Goal: Check status: Check status

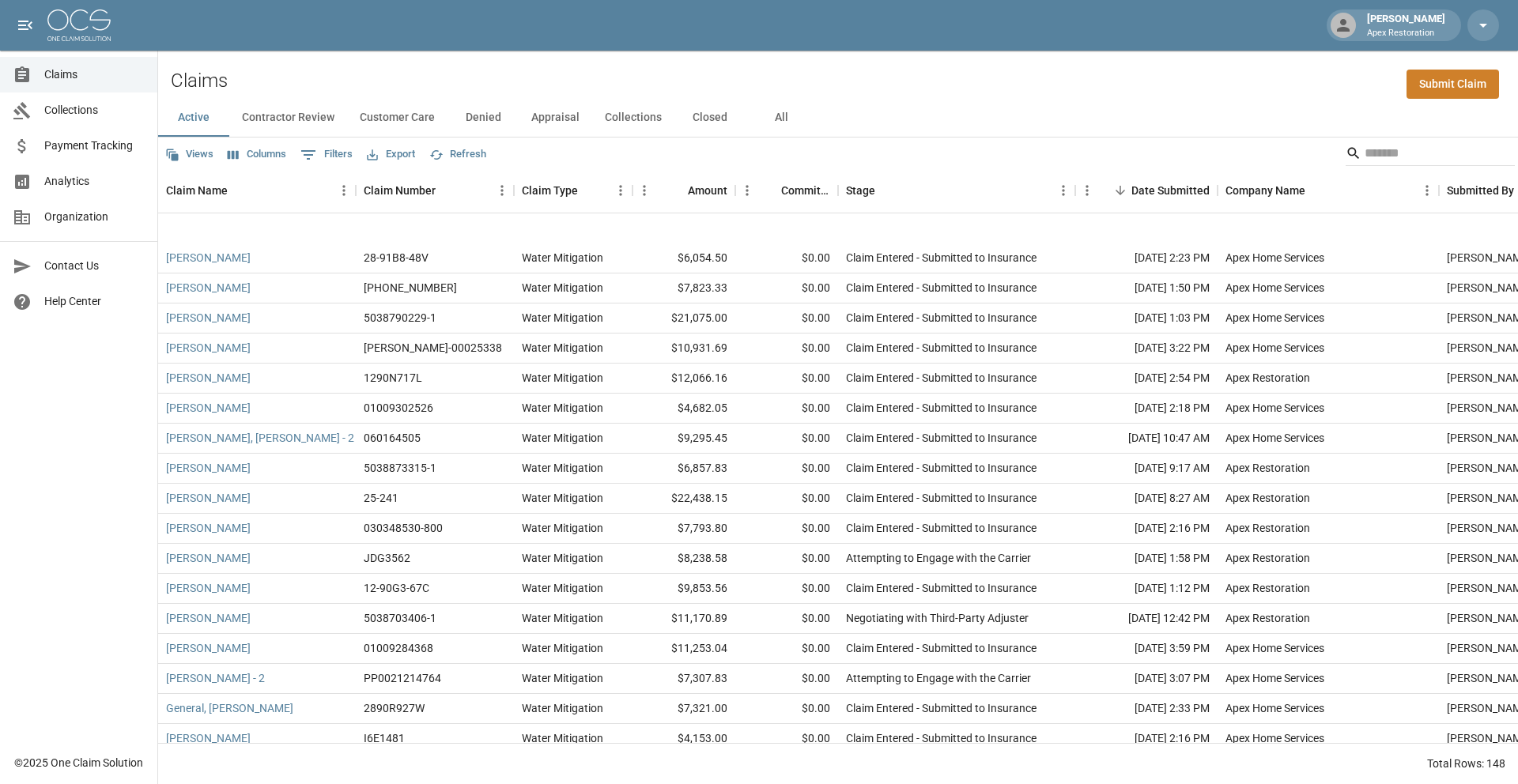
scroll to position [59, 0]
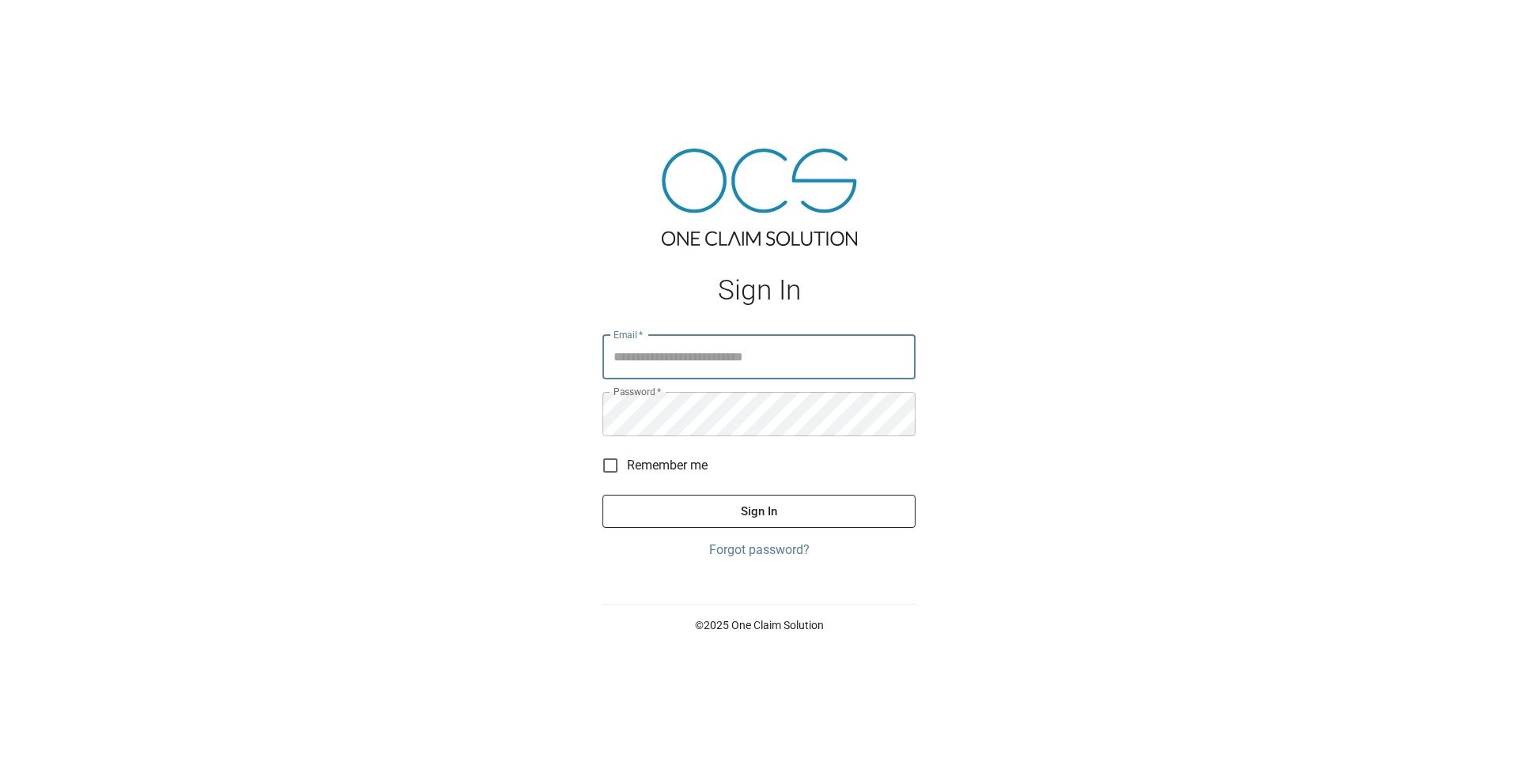
type input "**********"
click at [751, 511] on button "Sign In" at bounding box center [759, 510] width 313 height 33
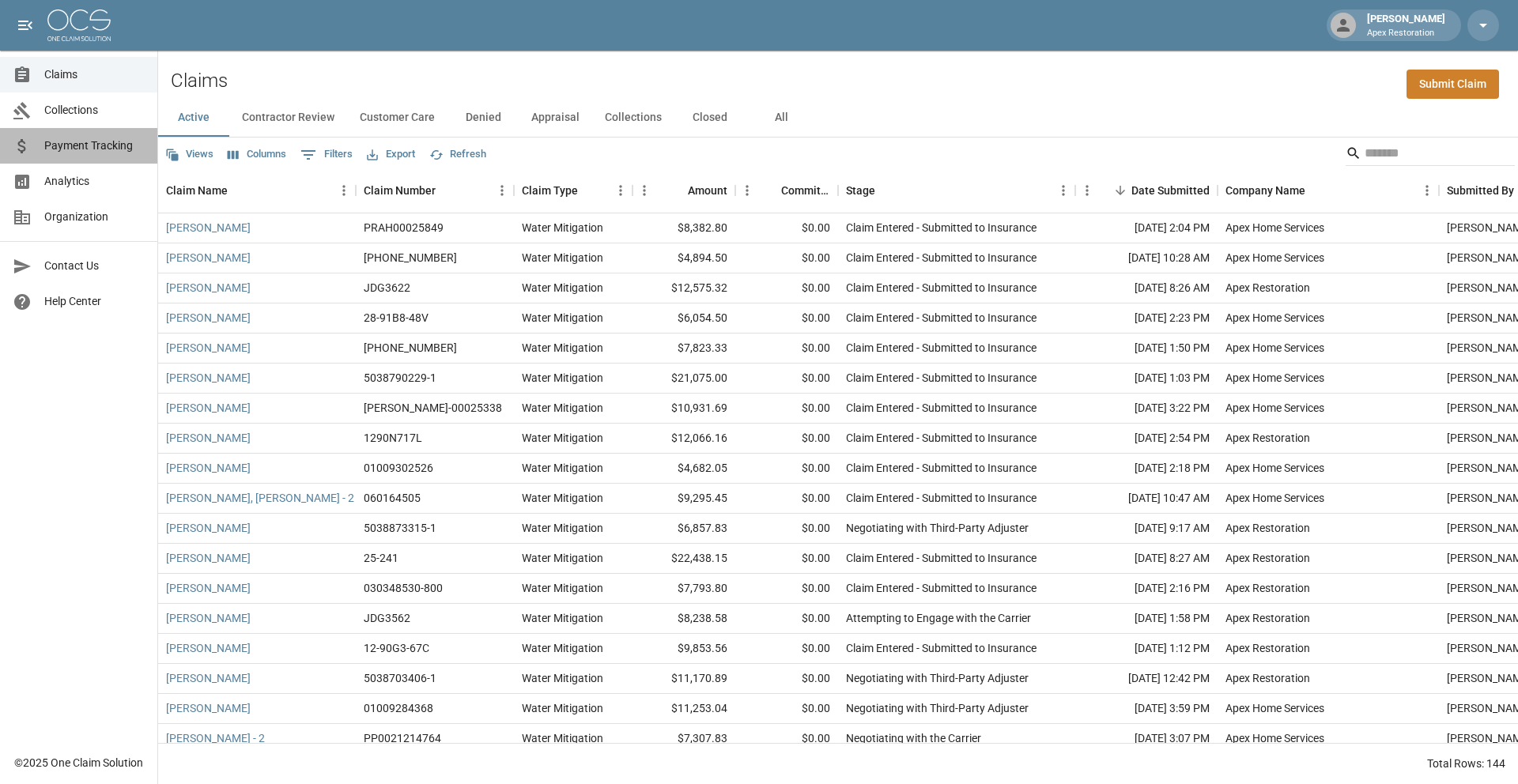
click at [114, 155] on link "Payment Tracking" at bounding box center [78, 146] width 158 height 35
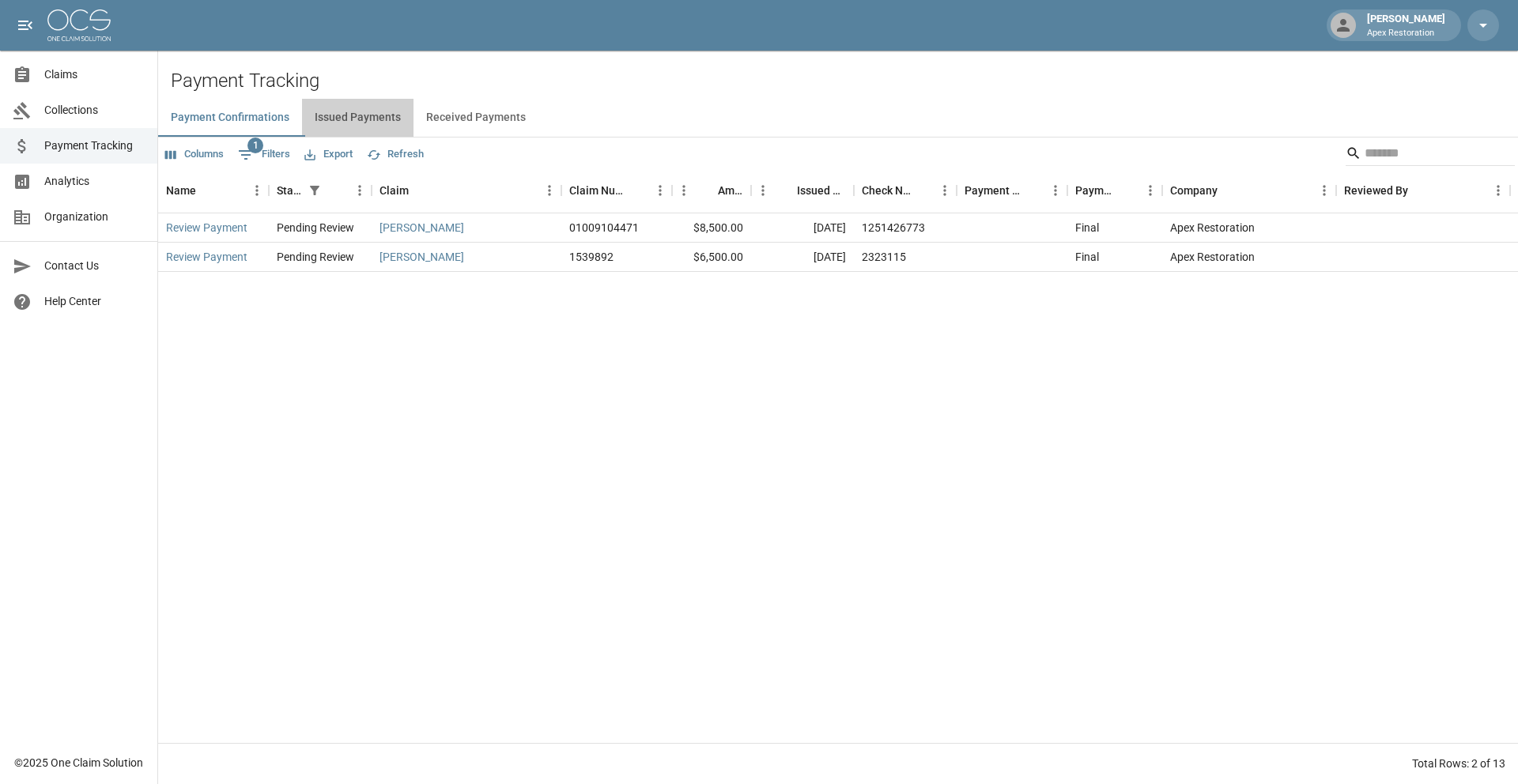
click at [395, 119] on button "Issued Payments" at bounding box center [357, 117] width 111 height 38
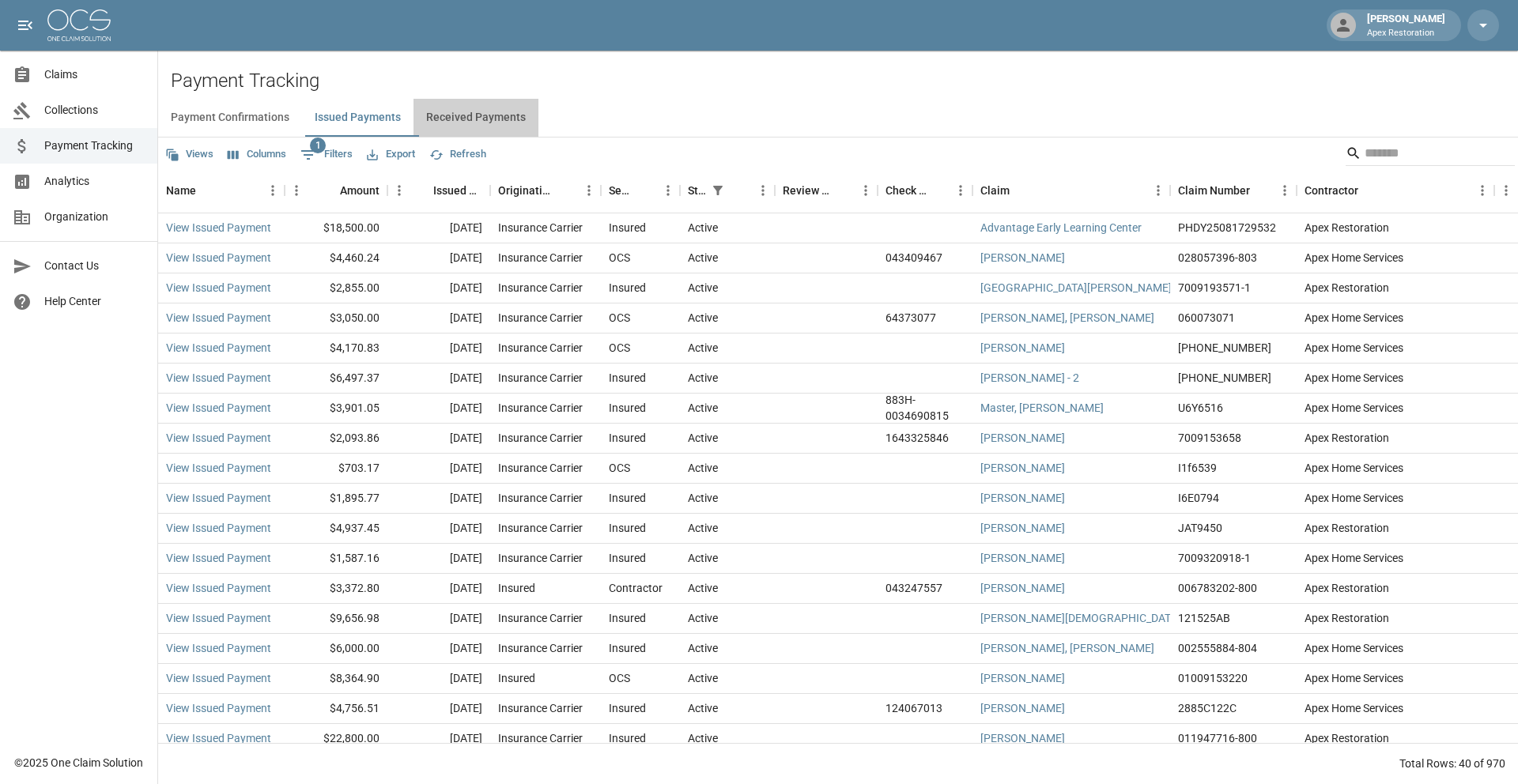
click at [496, 122] on button "Received Payments" at bounding box center [476, 117] width 125 height 38
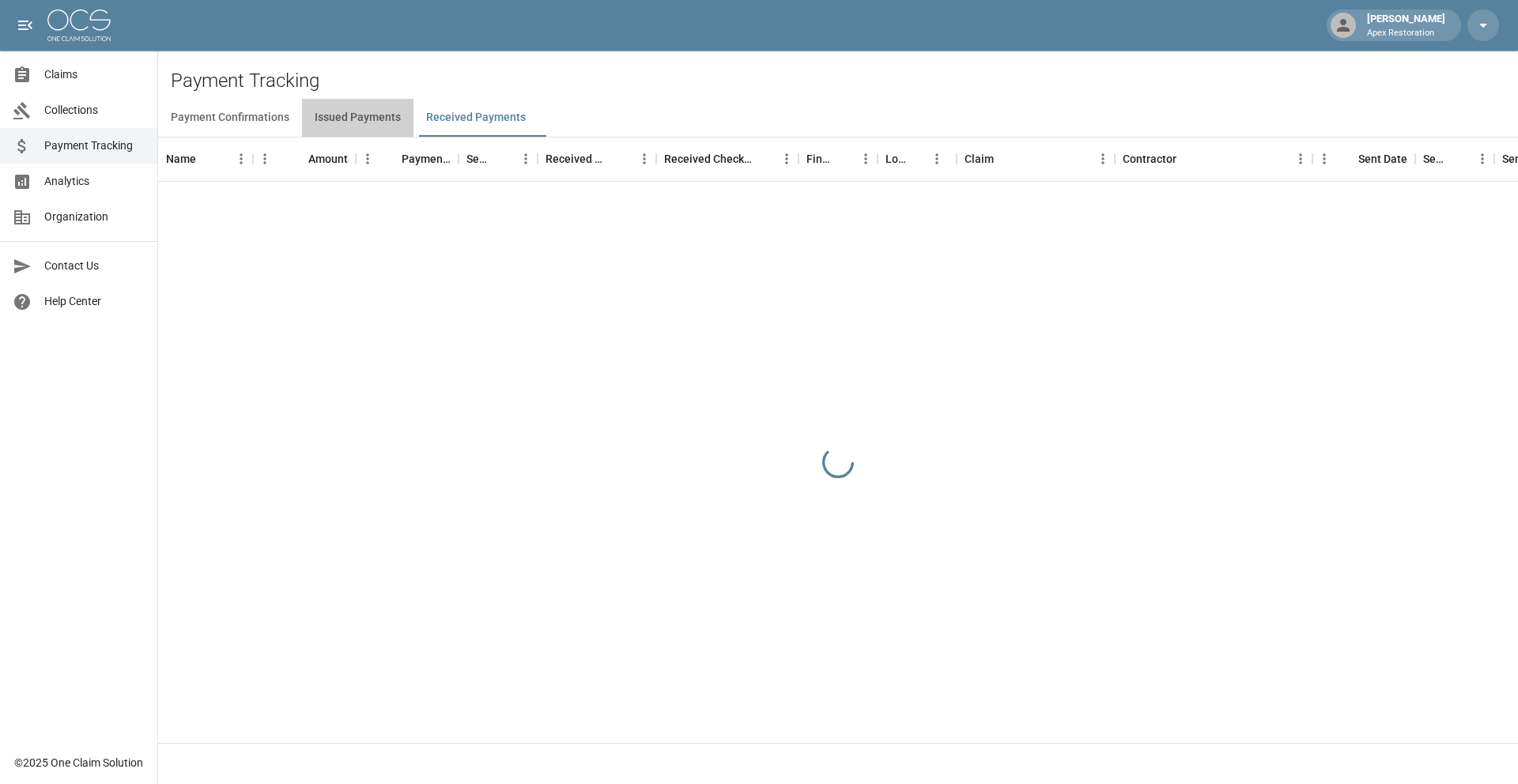
click at [355, 110] on button "Issued Payments" at bounding box center [357, 117] width 111 height 38
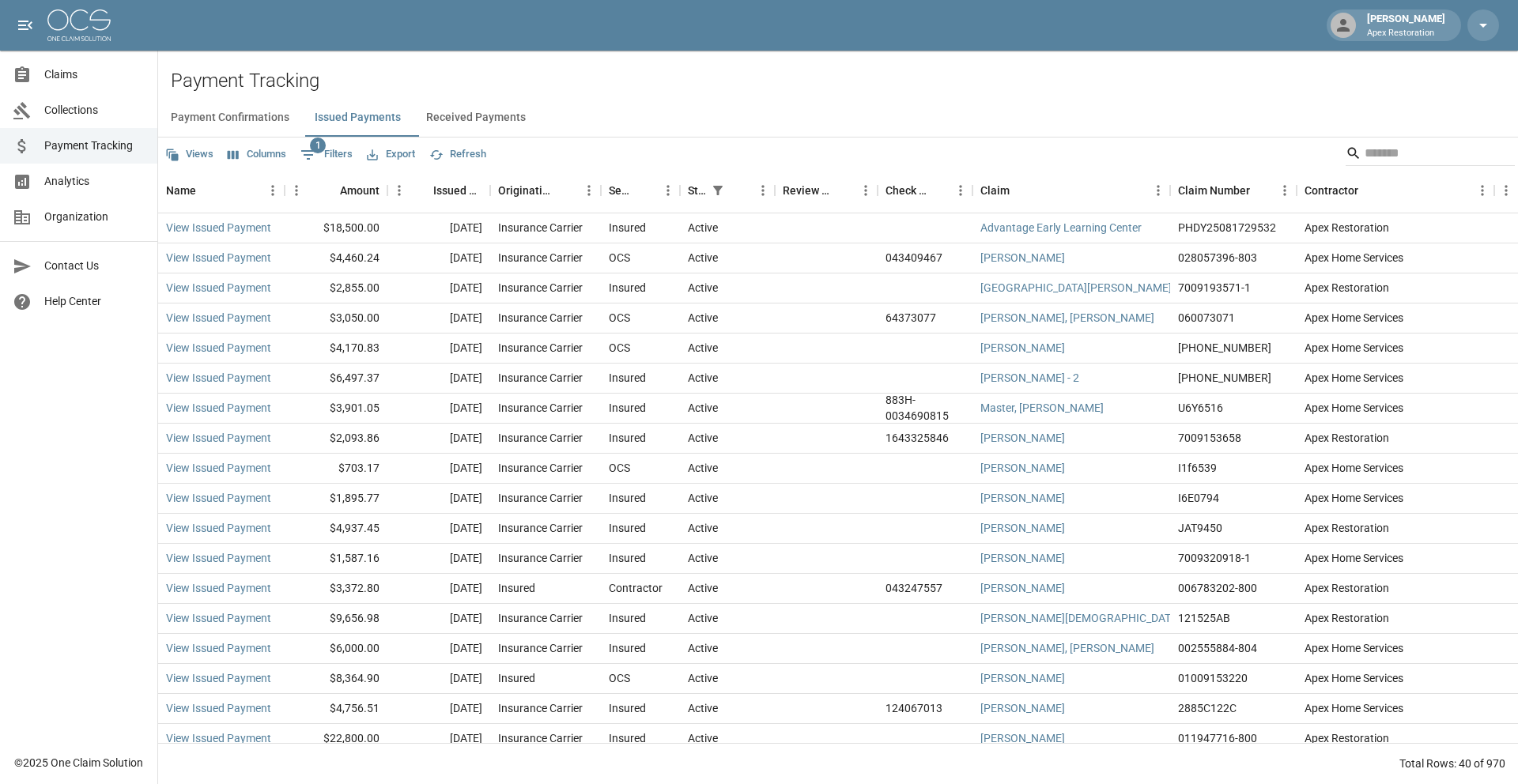
click at [488, 124] on button "Received Payments" at bounding box center [476, 117] width 125 height 38
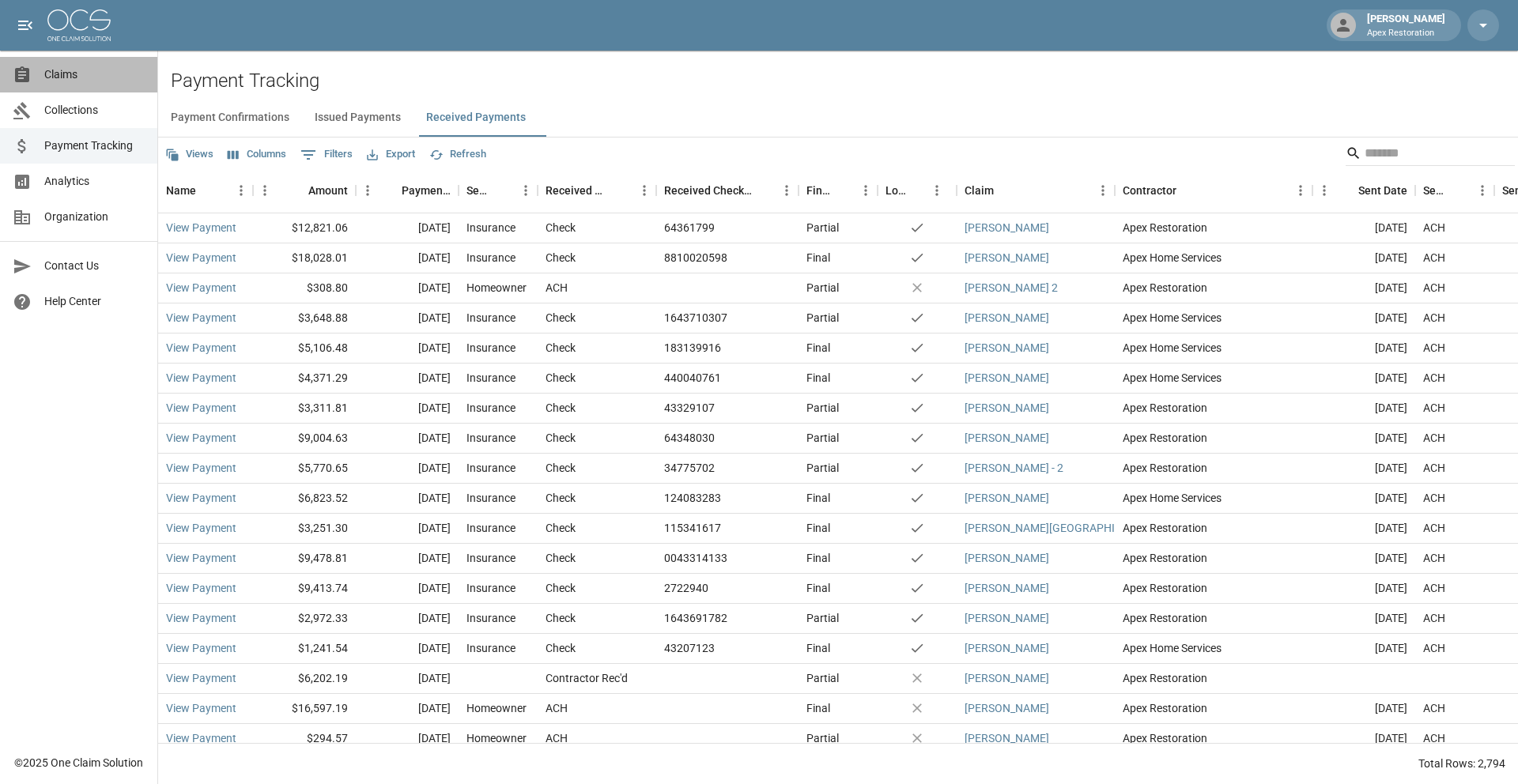
click at [74, 73] on span "Claims" at bounding box center [94, 75] width 100 height 17
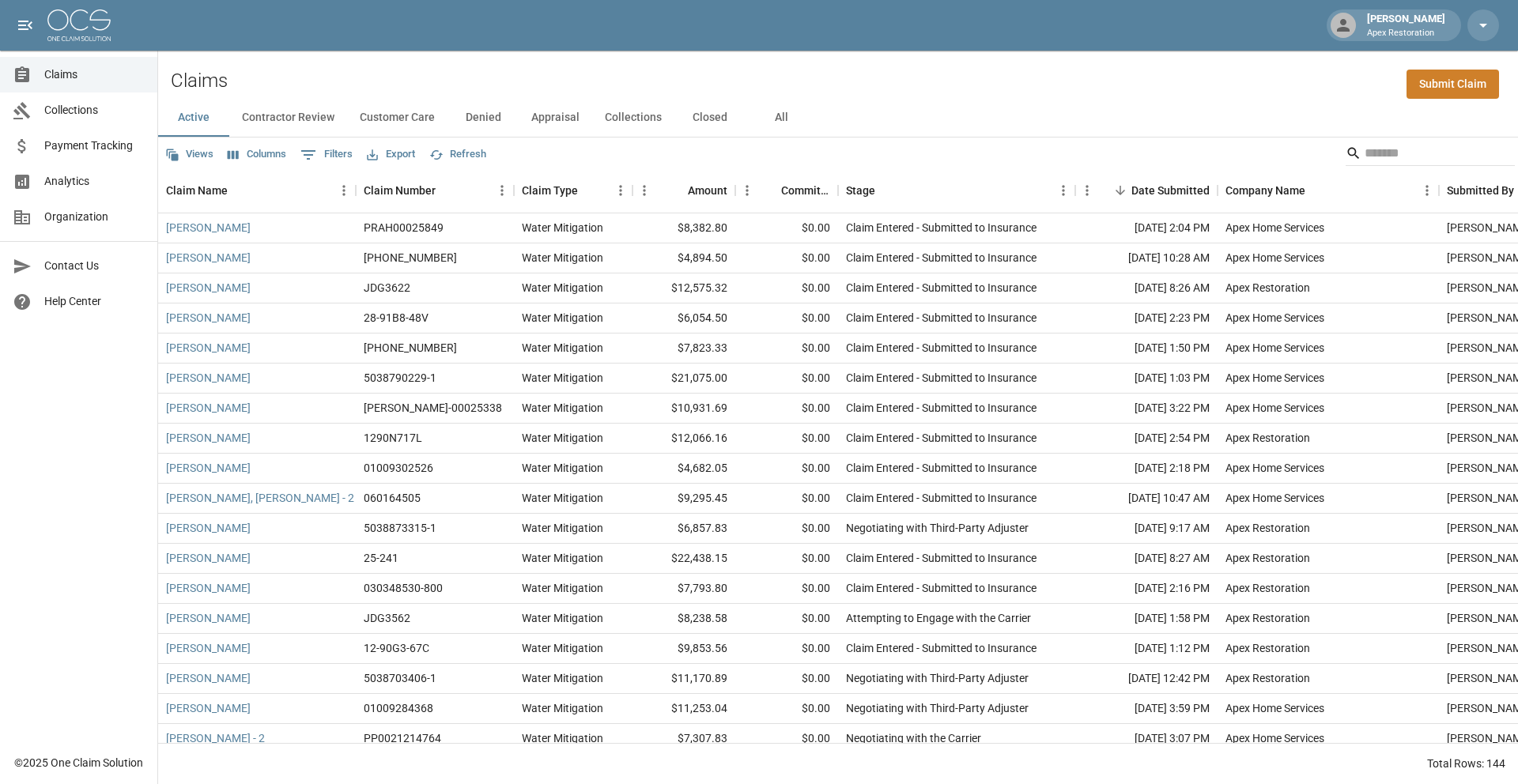
click at [425, 113] on button "Customer Care" at bounding box center [397, 117] width 100 height 38
